Goal: Task Accomplishment & Management: Manage account settings

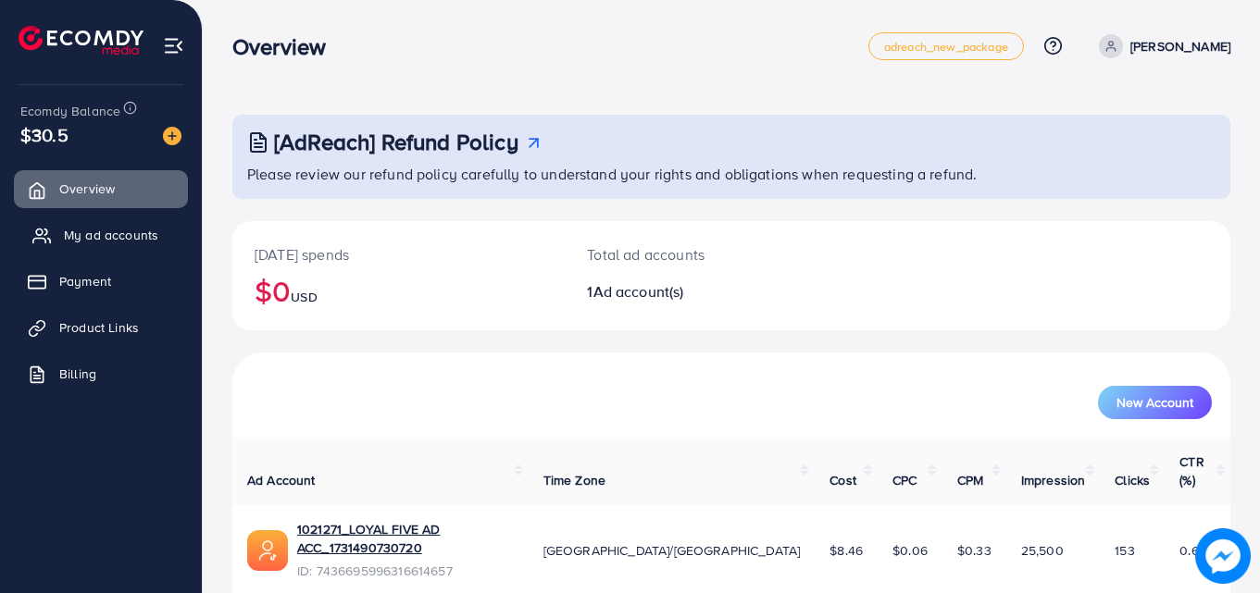
click at [104, 238] on span "My ad accounts" at bounding box center [111, 235] width 94 height 19
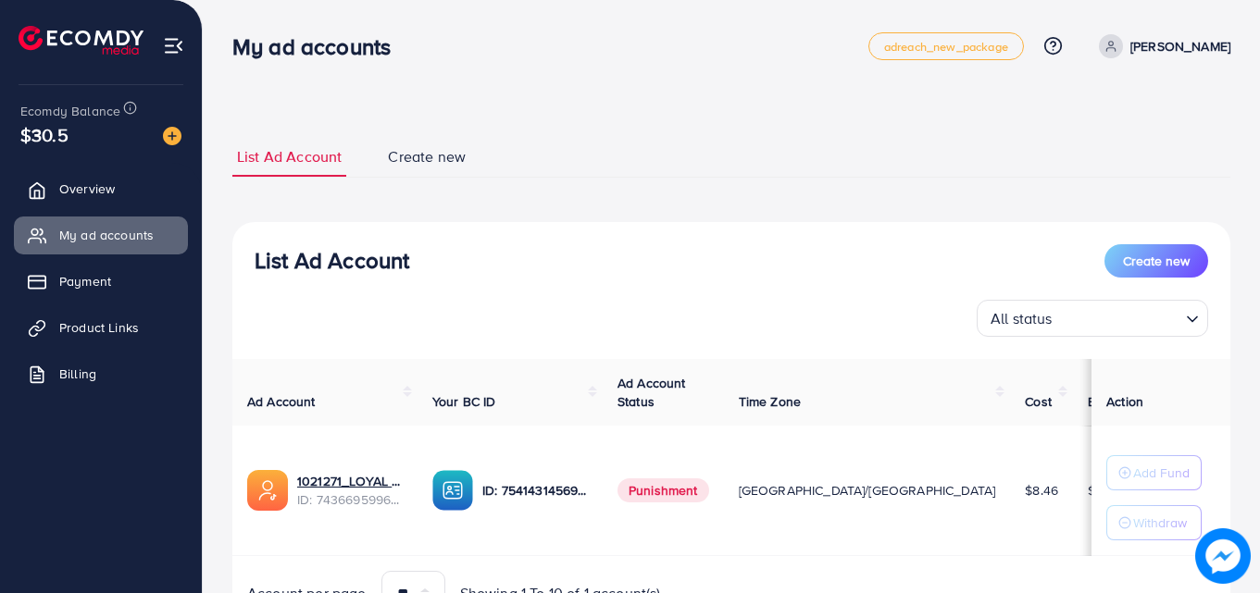
click at [702, 490] on span "Punishment" at bounding box center [663, 491] width 92 height 24
copy span "Punishment"
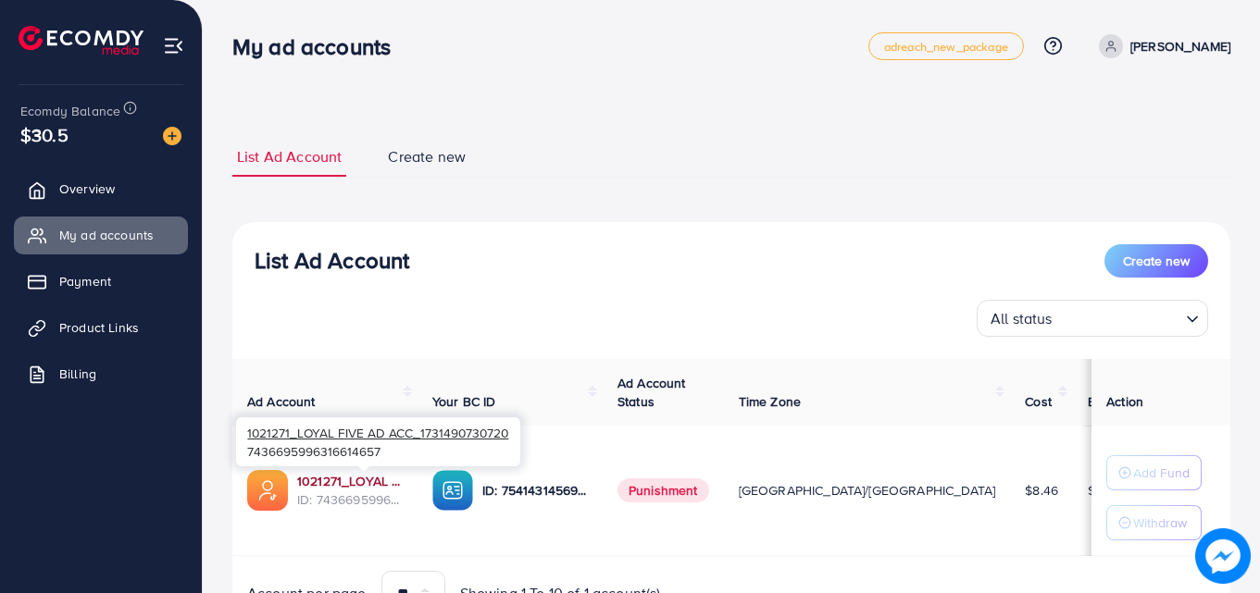
click at [341, 485] on link "1021271_LOYAL FIVE AD ACC_1731490730720" at bounding box center [350, 481] width 106 height 19
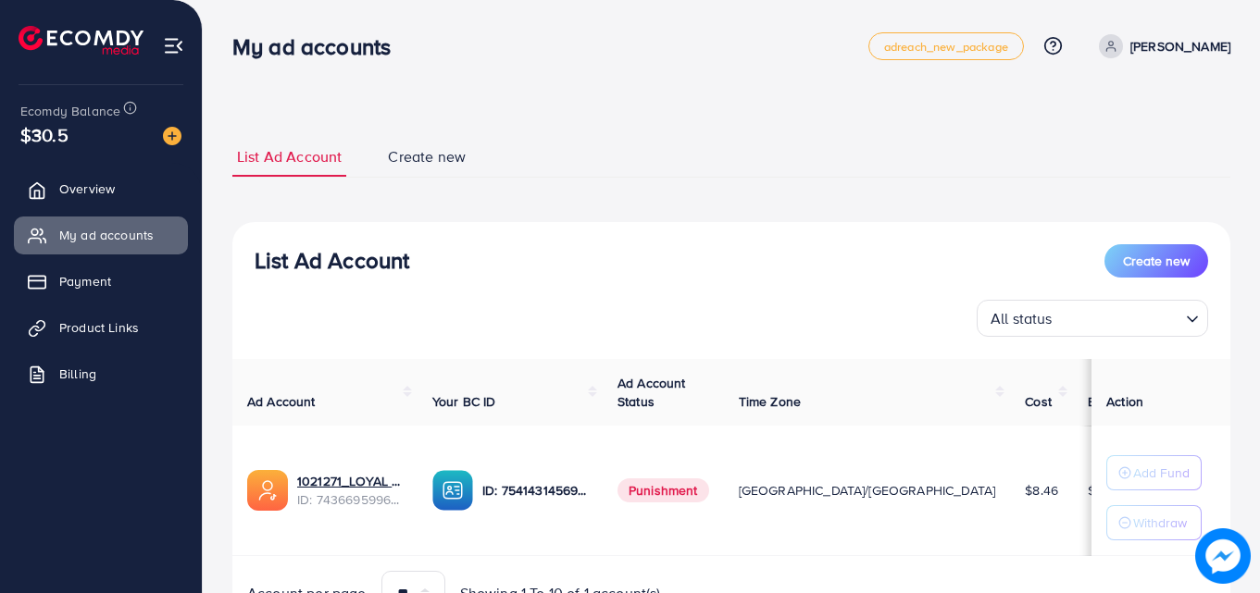
click at [709, 482] on span "Punishment" at bounding box center [663, 491] width 92 height 24
copy span "Punishment"
